Goal: Information Seeking & Learning: Learn about a topic

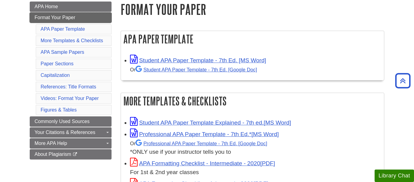
scroll to position [89, 0]
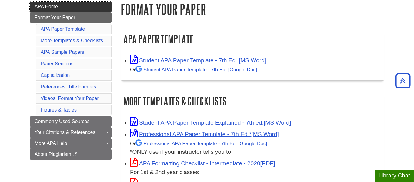
click at [85, 9] on link "APA Home" at bounding box center [71, 7] width 82 height 10
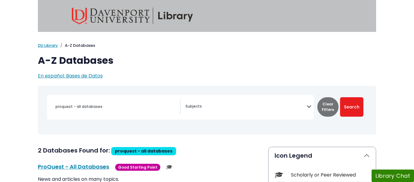
select select "Database Subject Filter"
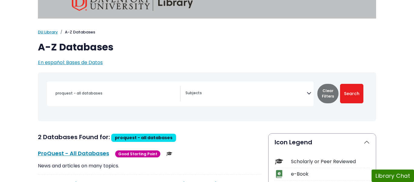
scroll to position [13, 0]
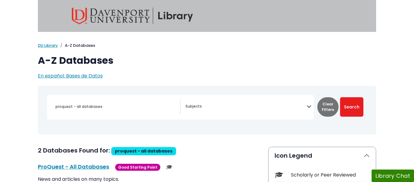
select select "Database Subject Filter"
